Goal: Go to known website: Access a specific website the user already knows

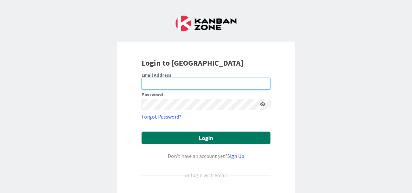
type input "[PERSON_NAME][EMAIL_ADDRESS][PERSON_NAME][DOMAIN_NAME]"
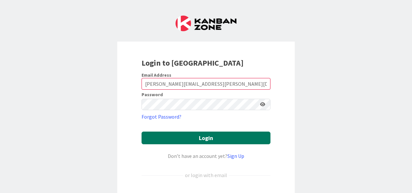
click at [168, 137] on button "Login" at bounding box center [206, 137] width 129 height 13
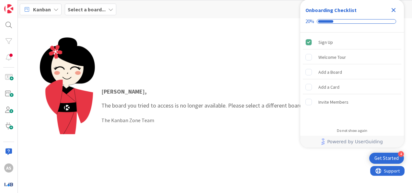
click at [98, 7] on b "Select a board..." at bounding box center [87, 9] width 38 height 6
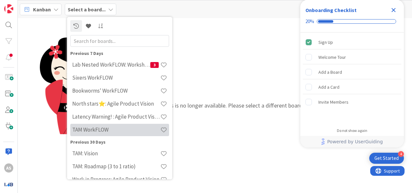
click at [121, 128] on h4 "TAM WorkFLOW" at bounding box center [116, 129] width 88 height 6
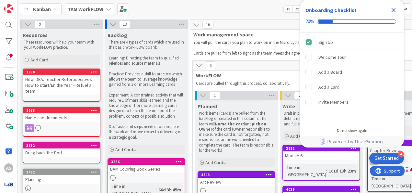
click at [394, 10] on icon "Close Checklist" at bounding box center [394, 10] width 4 height 4
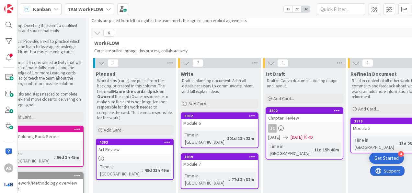
scroll to position [65, 102]
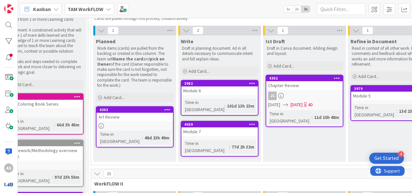
click at [102, 6] on b "TAM WorkFLOW" at bounding box center [86, 9] width 36 height 6
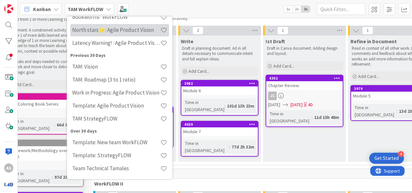
scroll to position [97, 0]
click at [133, 32] on h4 "North stars⭐: Agile Product Vision" at bounding box center [116, 29] width 88 height 6
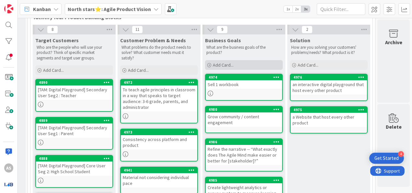
scroll to position [227, 167]
